Goal: Information Seeking & Learning: Learn about a topic

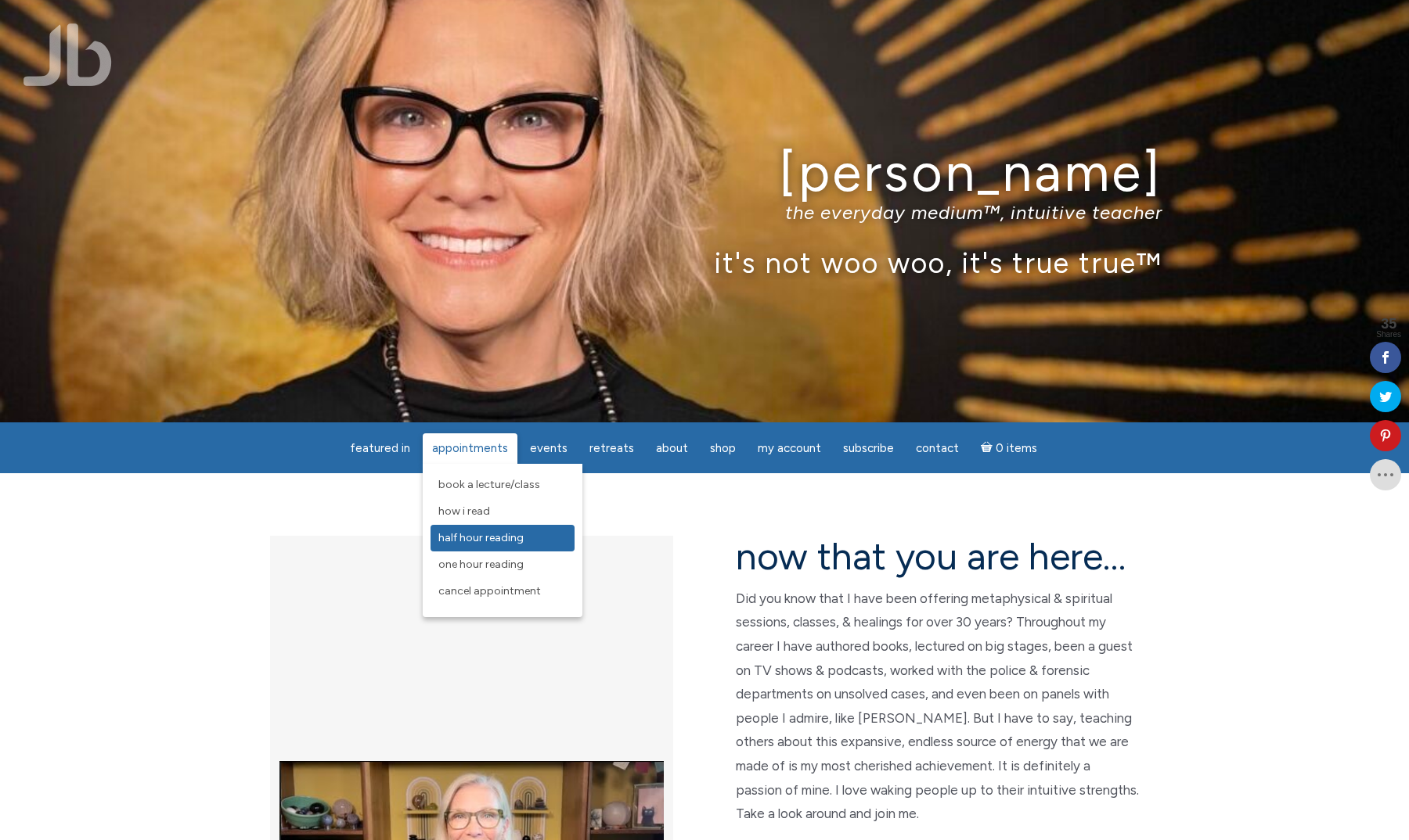
click at [521, 536] on span "Half Hour Reading" at bounding box center [480, 538] width 85 height 13
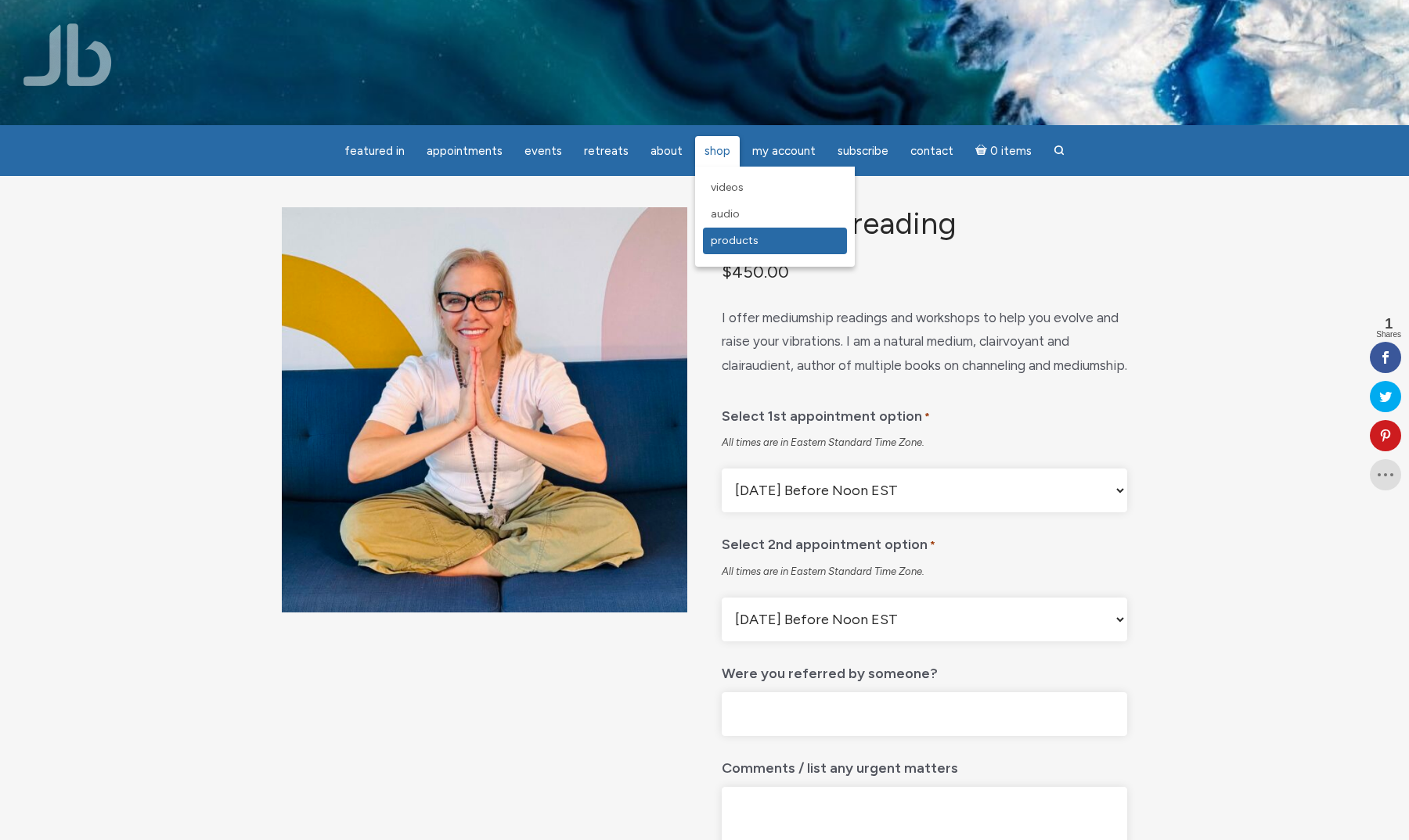
click at [746, 241] on span "Products" at bounding box center [734, 240] width 48 height 13
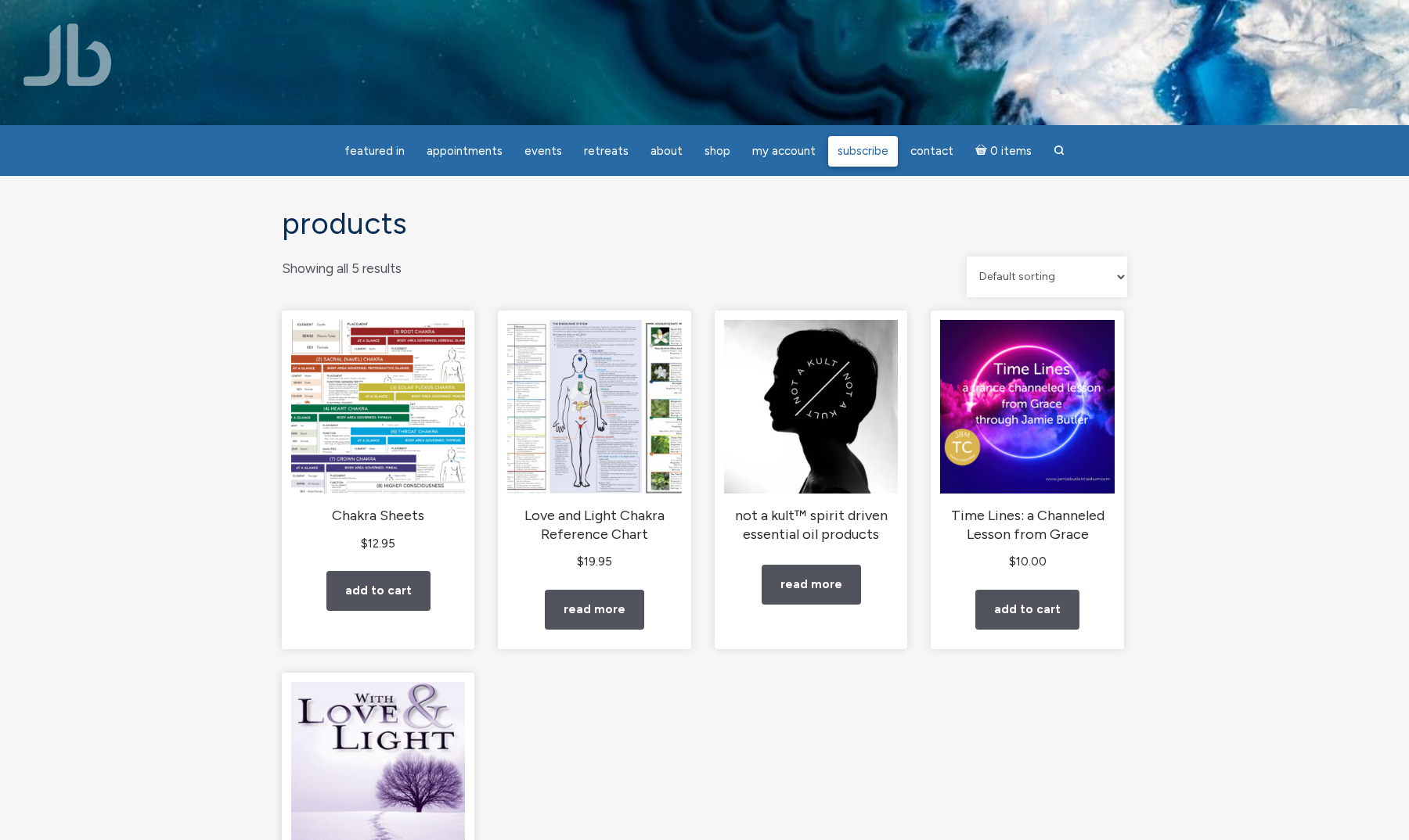
click at [865, 146] on span "Subscribe" at bounding box center [862, 151] width 51 height 14
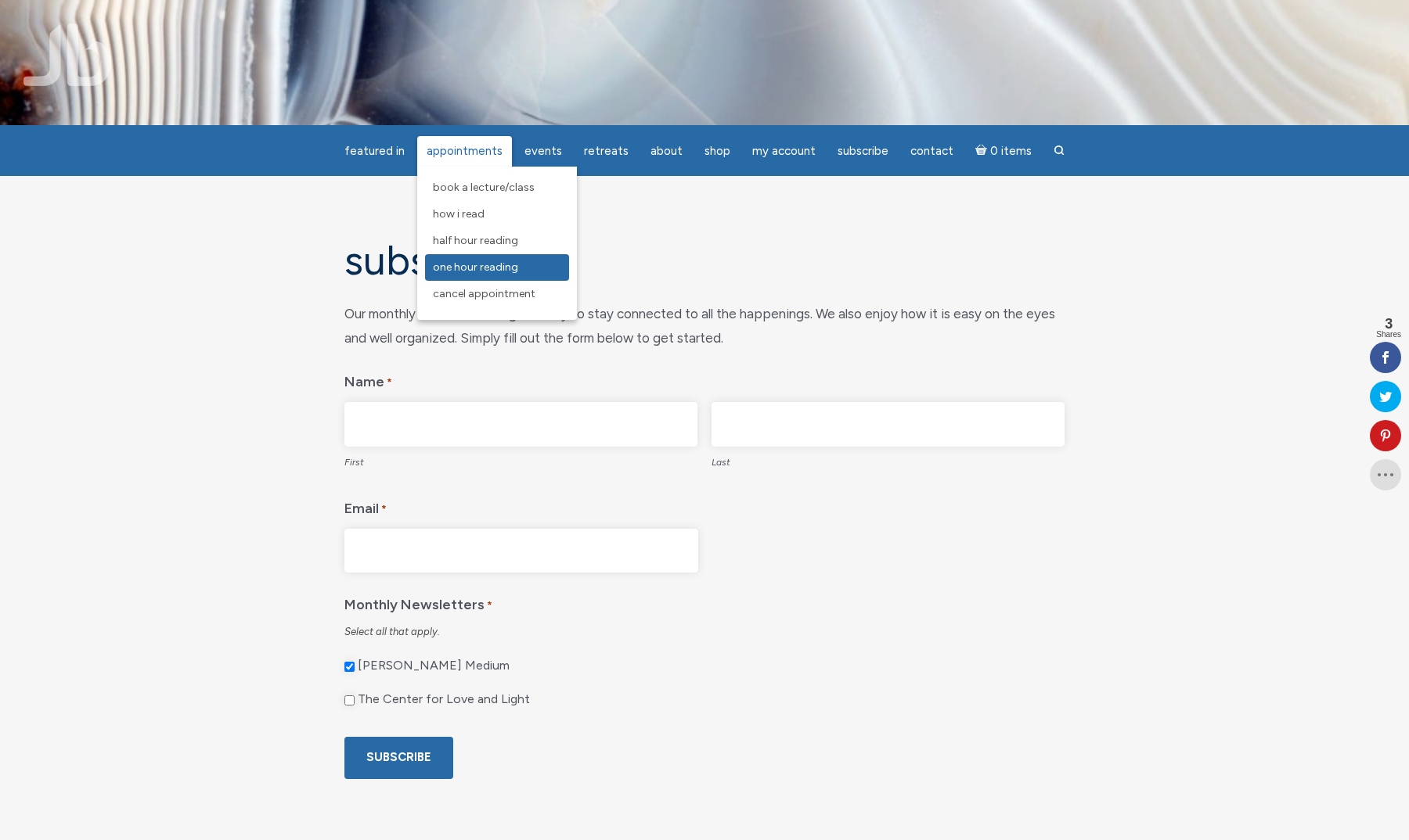
click at [510, 266] on span "One Hour Reading" at bounding box center [475, 266] width 85 height 13
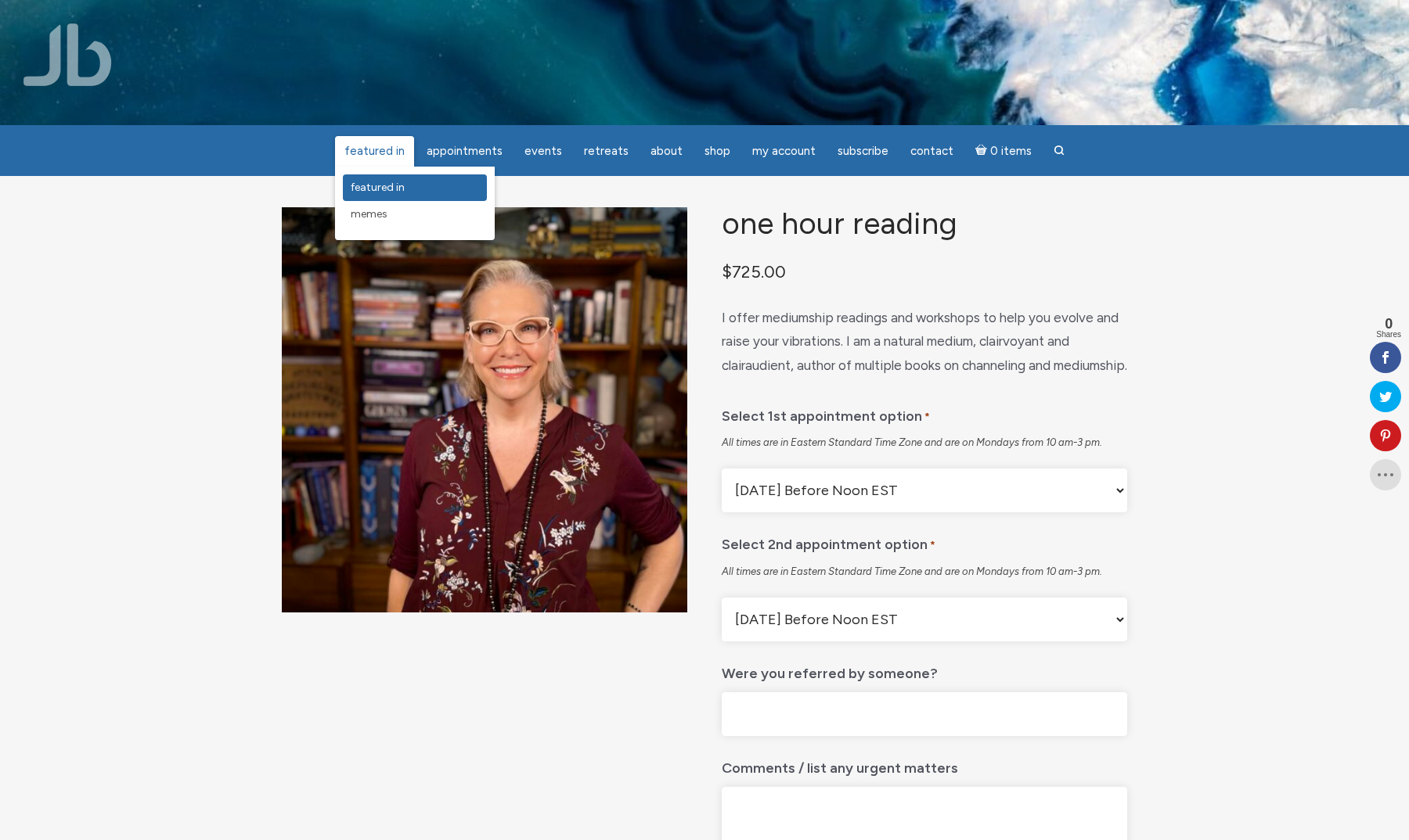
click at [400, 180] on link "featured in" at bounding box center [415, 188] width 144 height 27
